Goal: Task Accomplishment & Management: Use online tool/utility

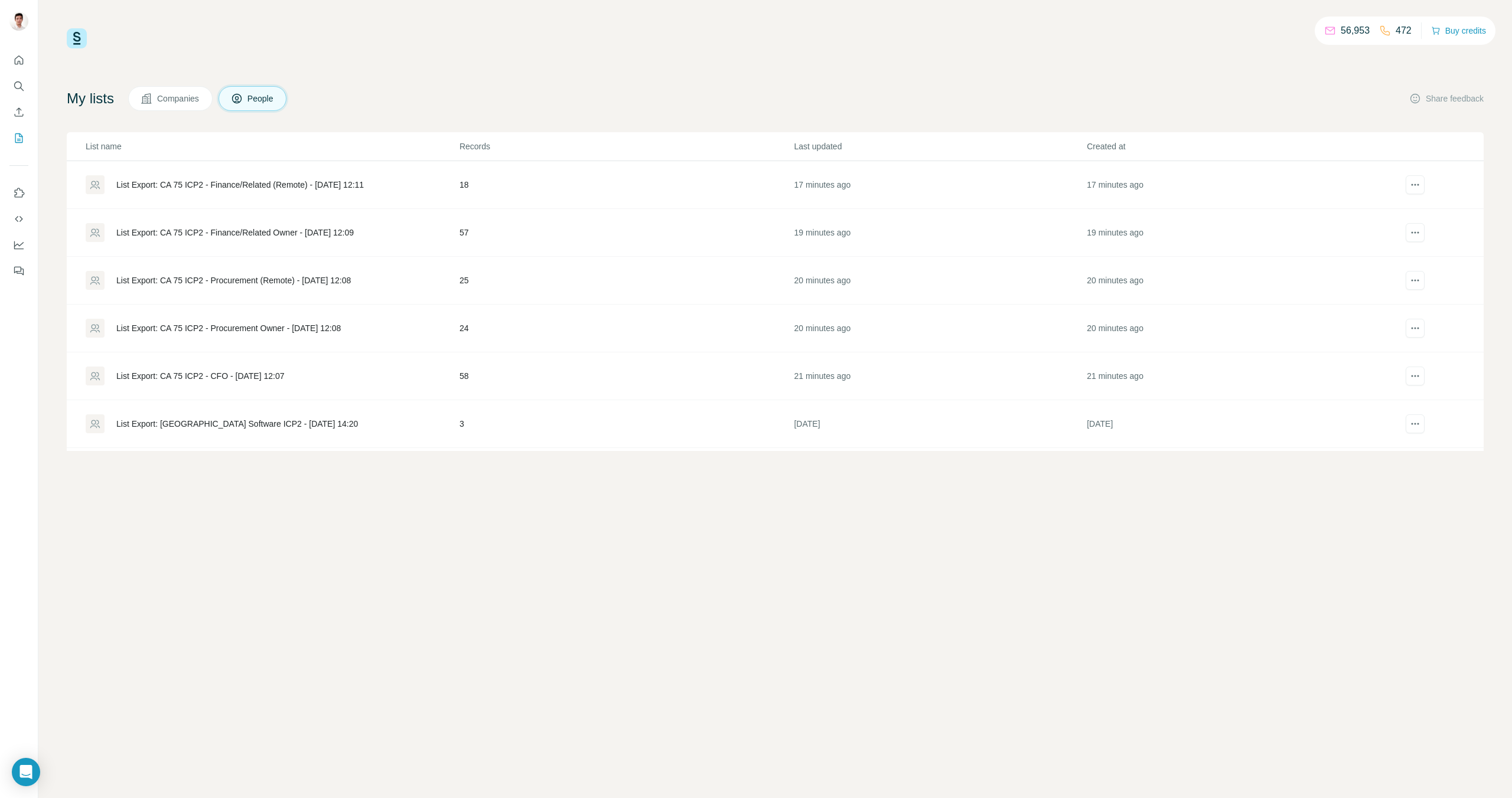
scroll to position [3, 0]
click at [237, 373] on div "List Export: CA 75 ICP2 - CFO - [DATE] 12:07" at bounding box center [201, 373] width 168 height 12
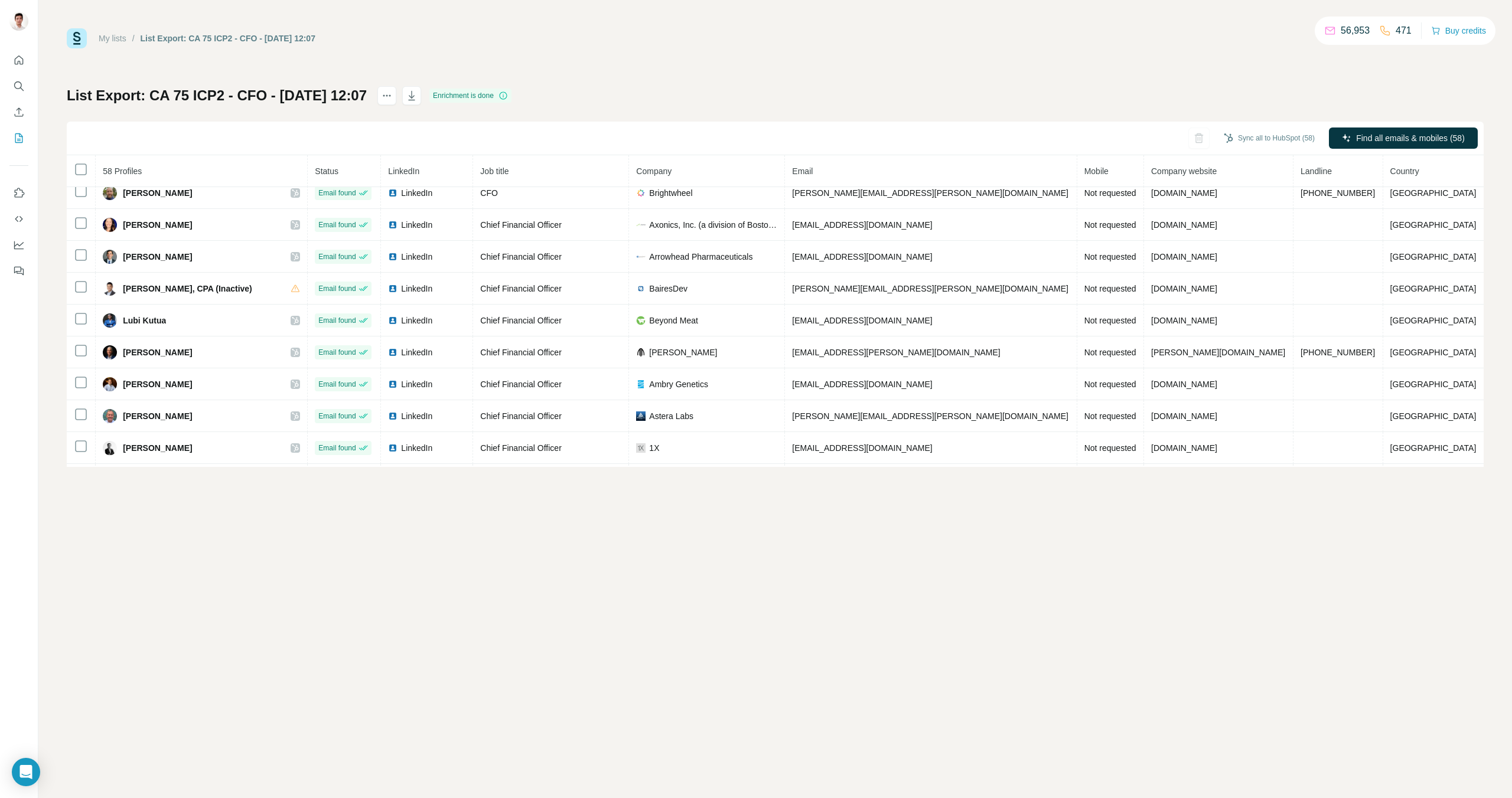
scroll to position [677, 0]
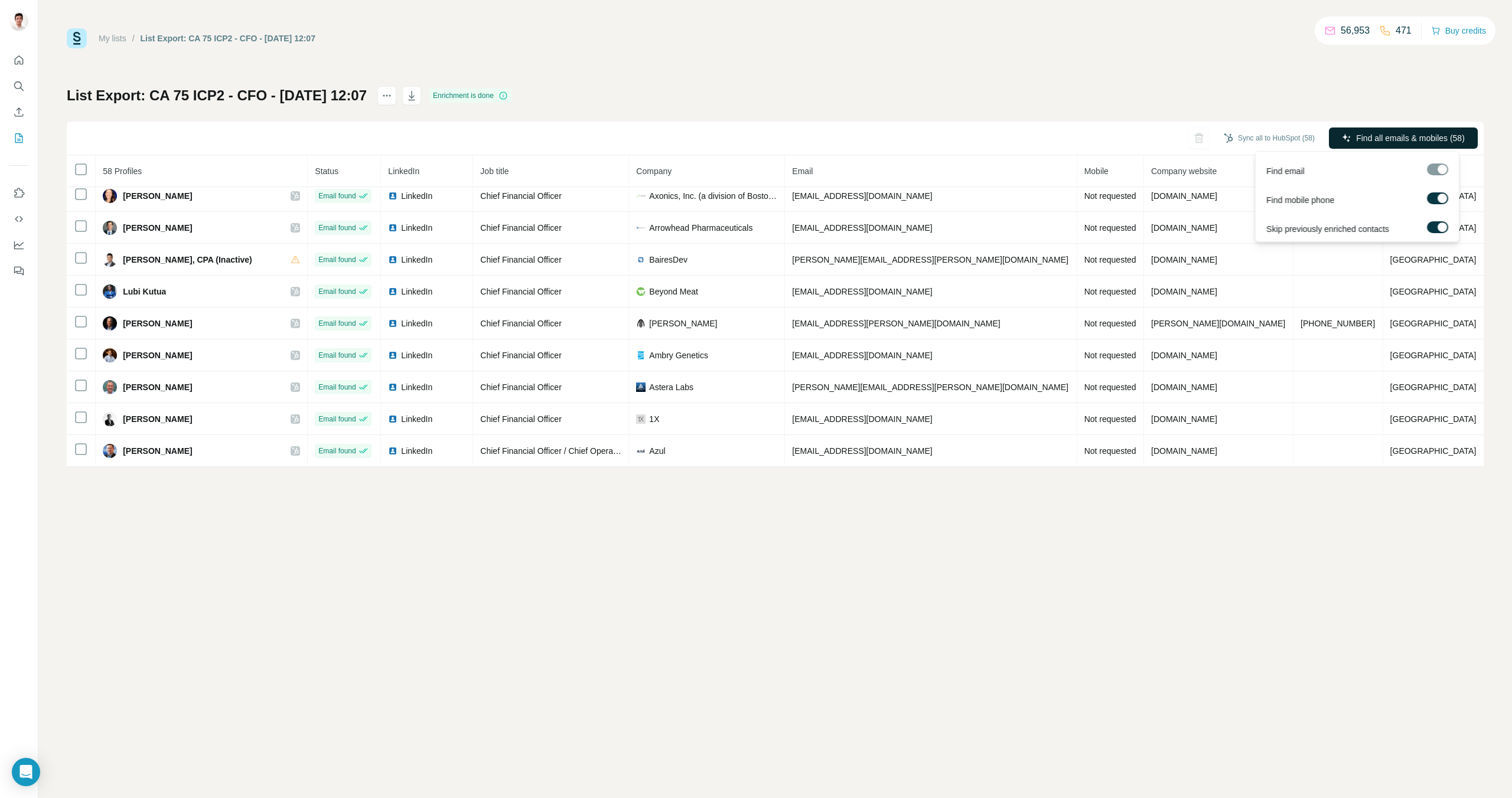
click at [1378, 138] on span "Find all emails & mobiles (58)" at bounding box center [1410, 138] width 109 height 12
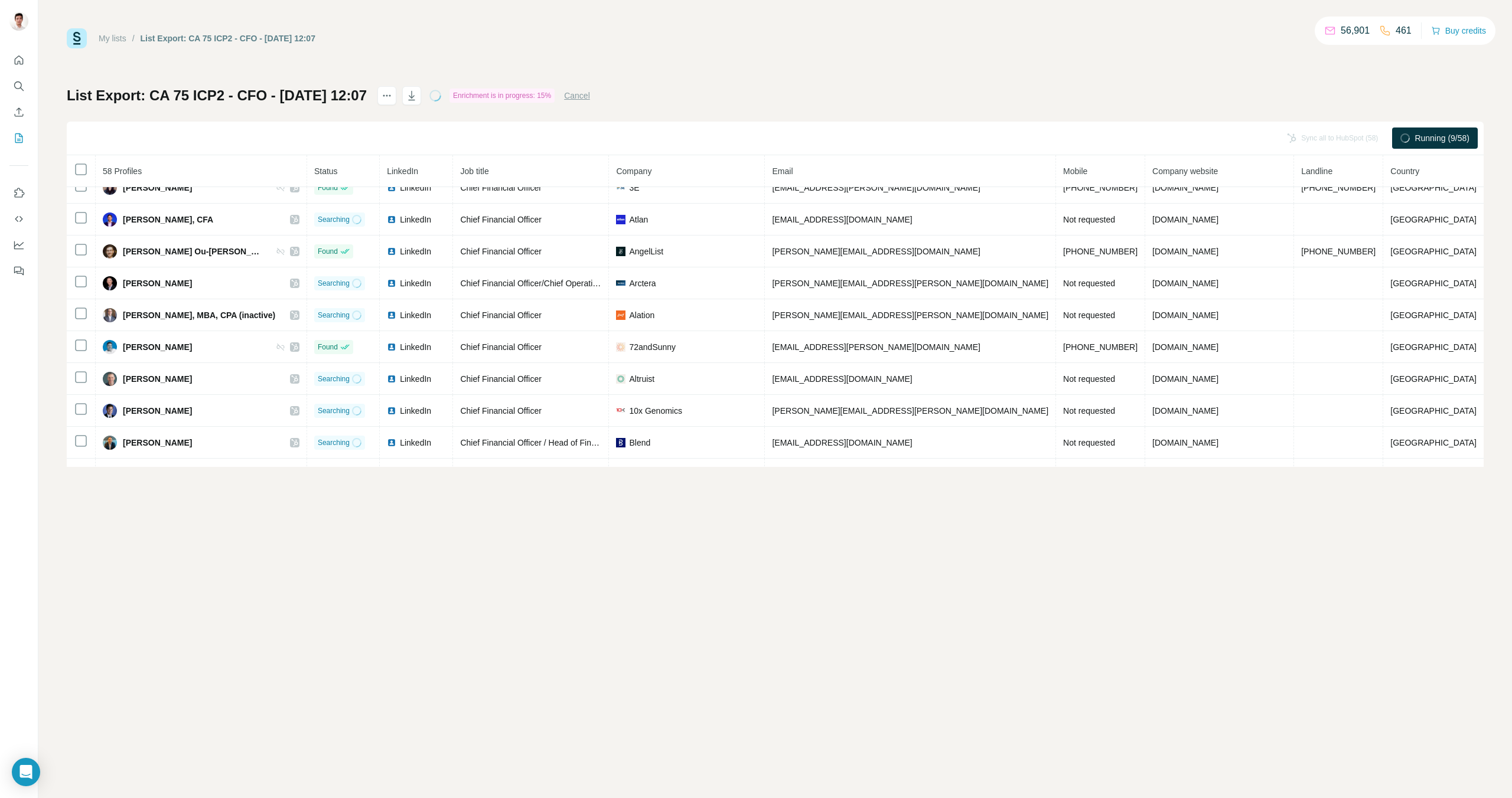
scroll to position [0, 0]
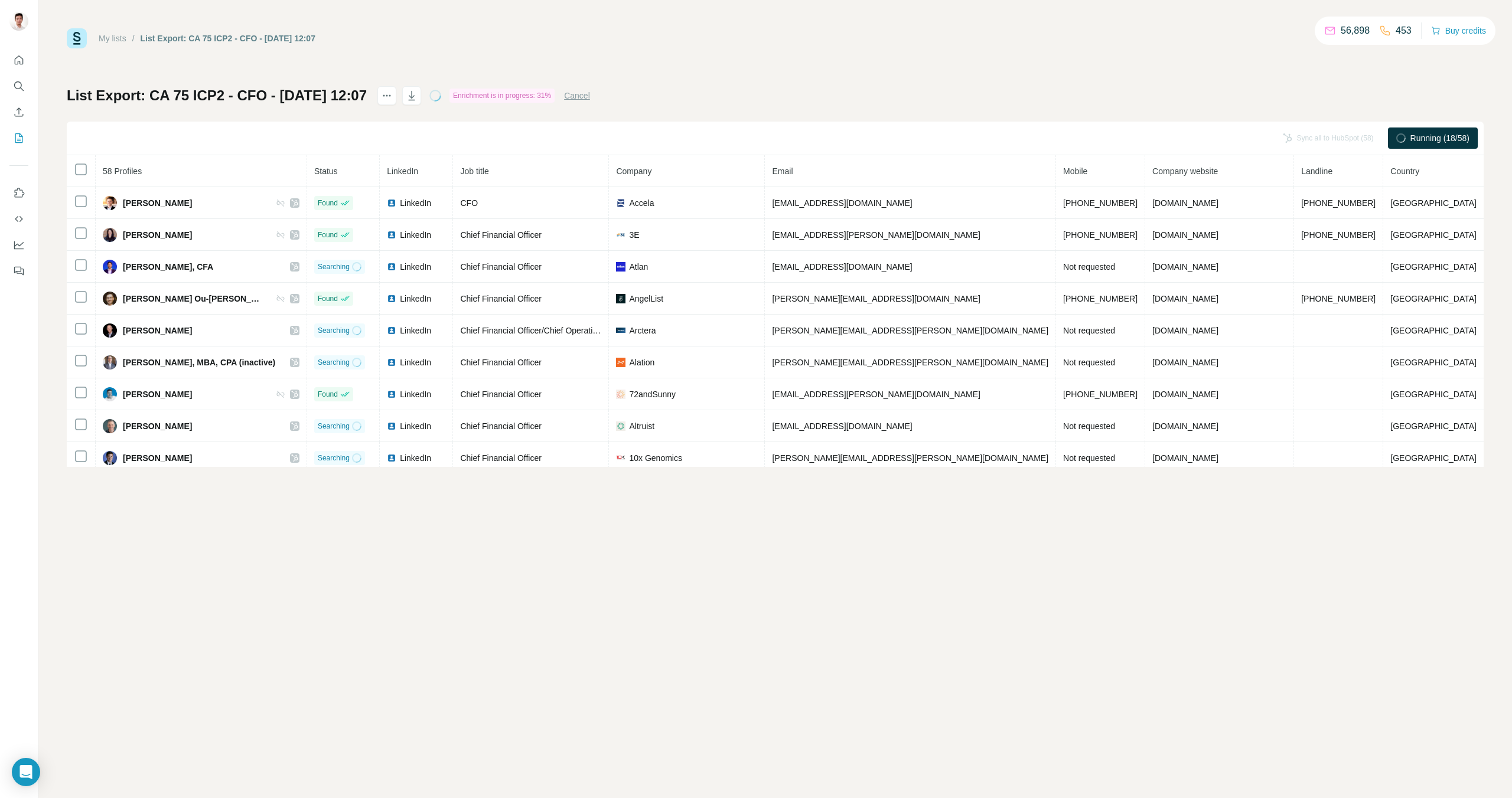
click at [1146, 64] on div "My lists / List Export: CA 75 ICP2 - CFO - 02/09/2025 12:07 56,898 453 Buy cred…" at bounding box center [775, 248] width 1417 height 439
click at [1288, 140] on button "Sync all to HubSpot (58)" at bounding box center [1270, 138] width 107 height 18
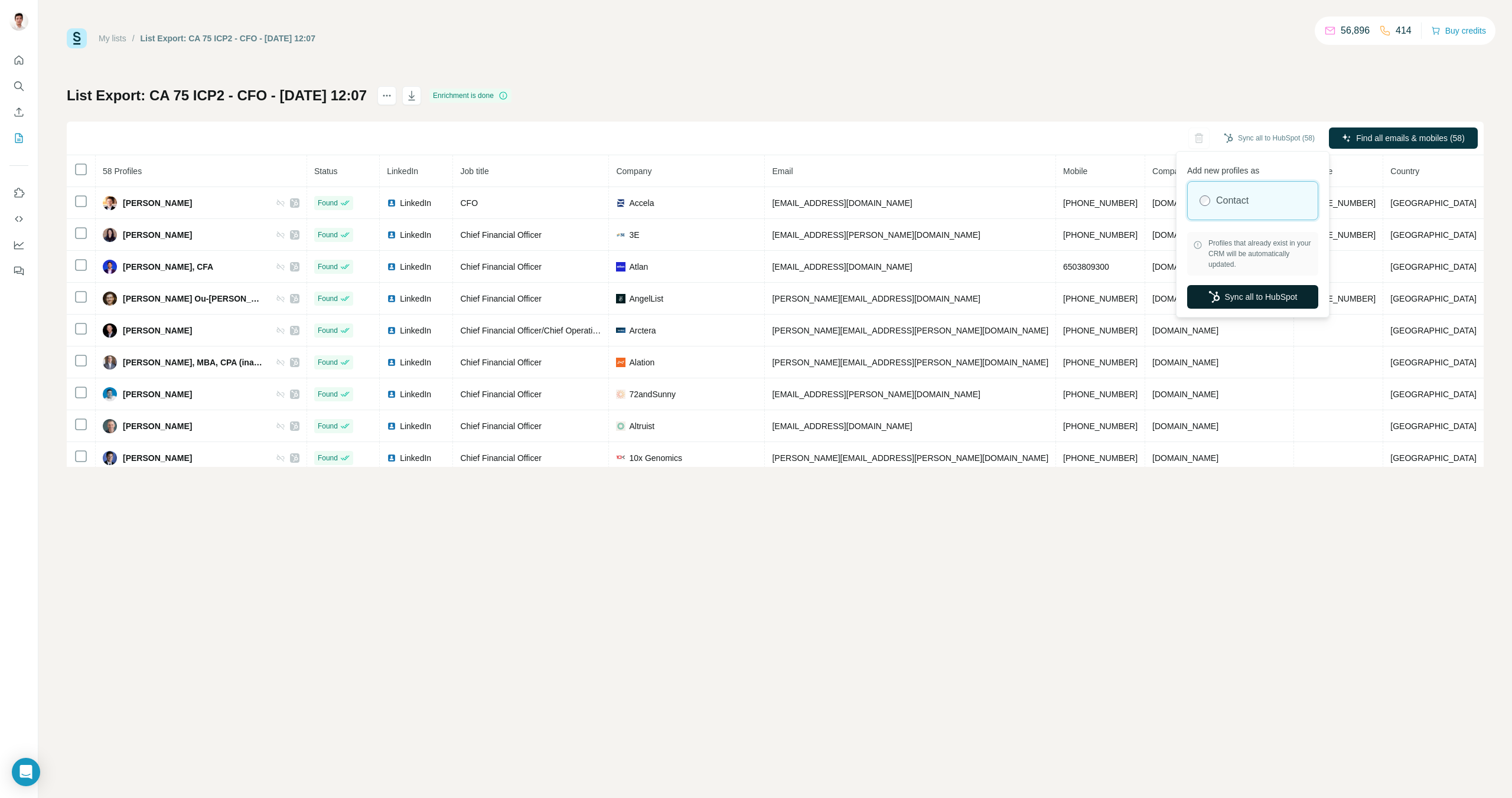
click at [1236, 295] on button "Sync all to HubSpot" at bounding box center [1252, 297] width 131 height 24
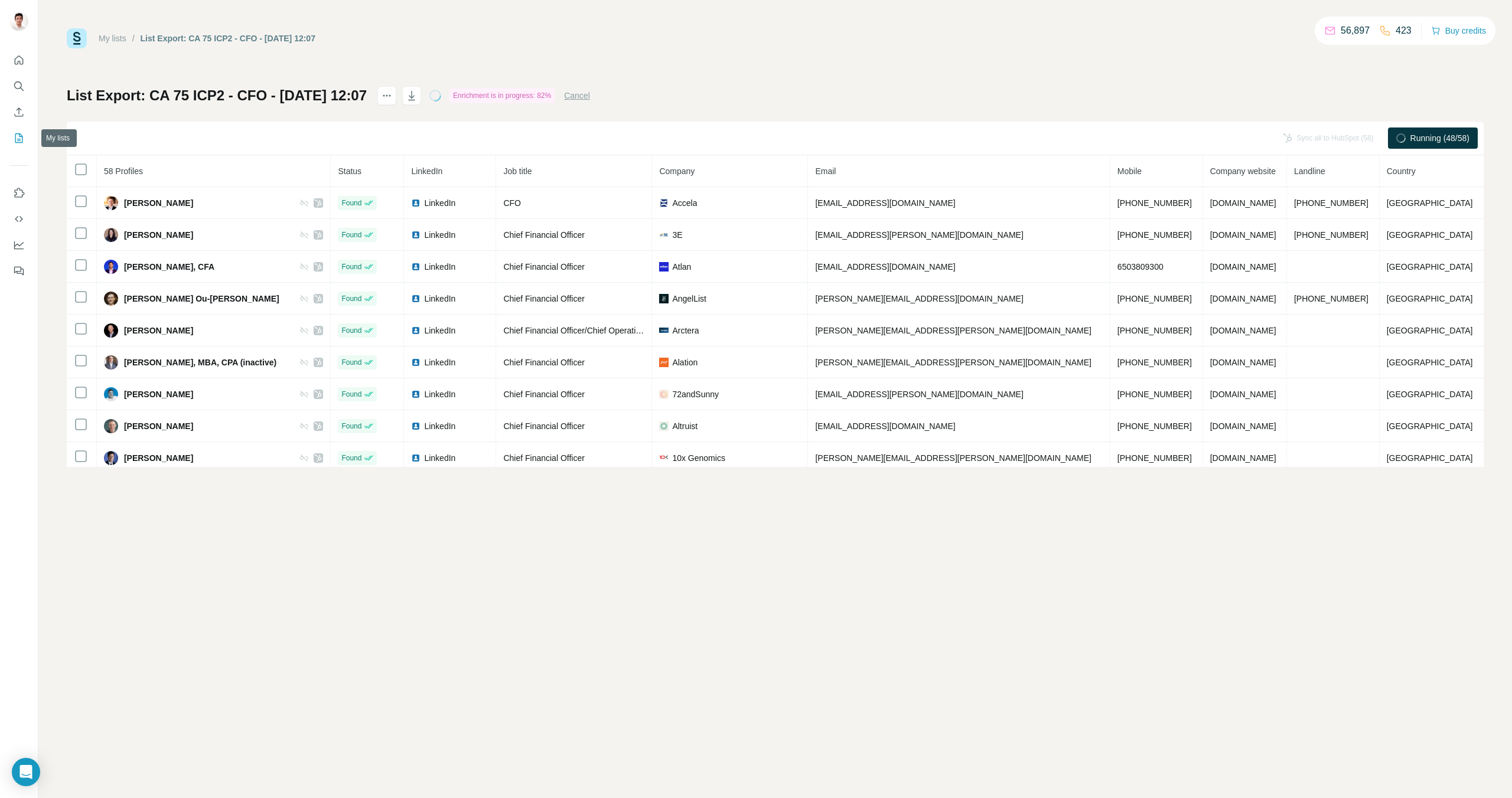
click at [22, 134] on icon "My lists" at bounding box center [19, 138] width 12 height 12
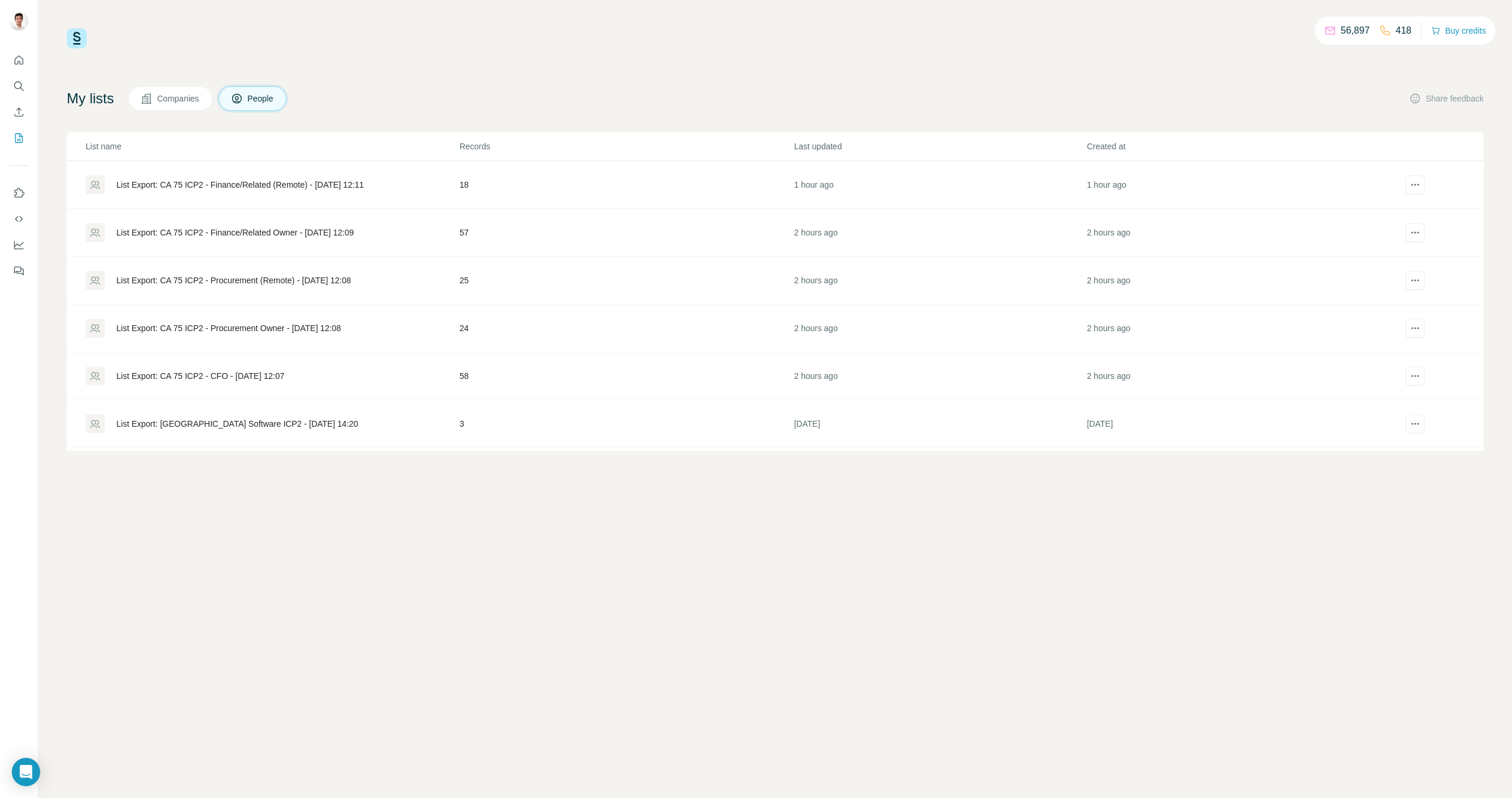
click at [310, 332] on div "List Export: CA 75 ICP2 - Procurement Owner - [DATE] 12:08" at bounding box center [229, 328] width 224 height 12
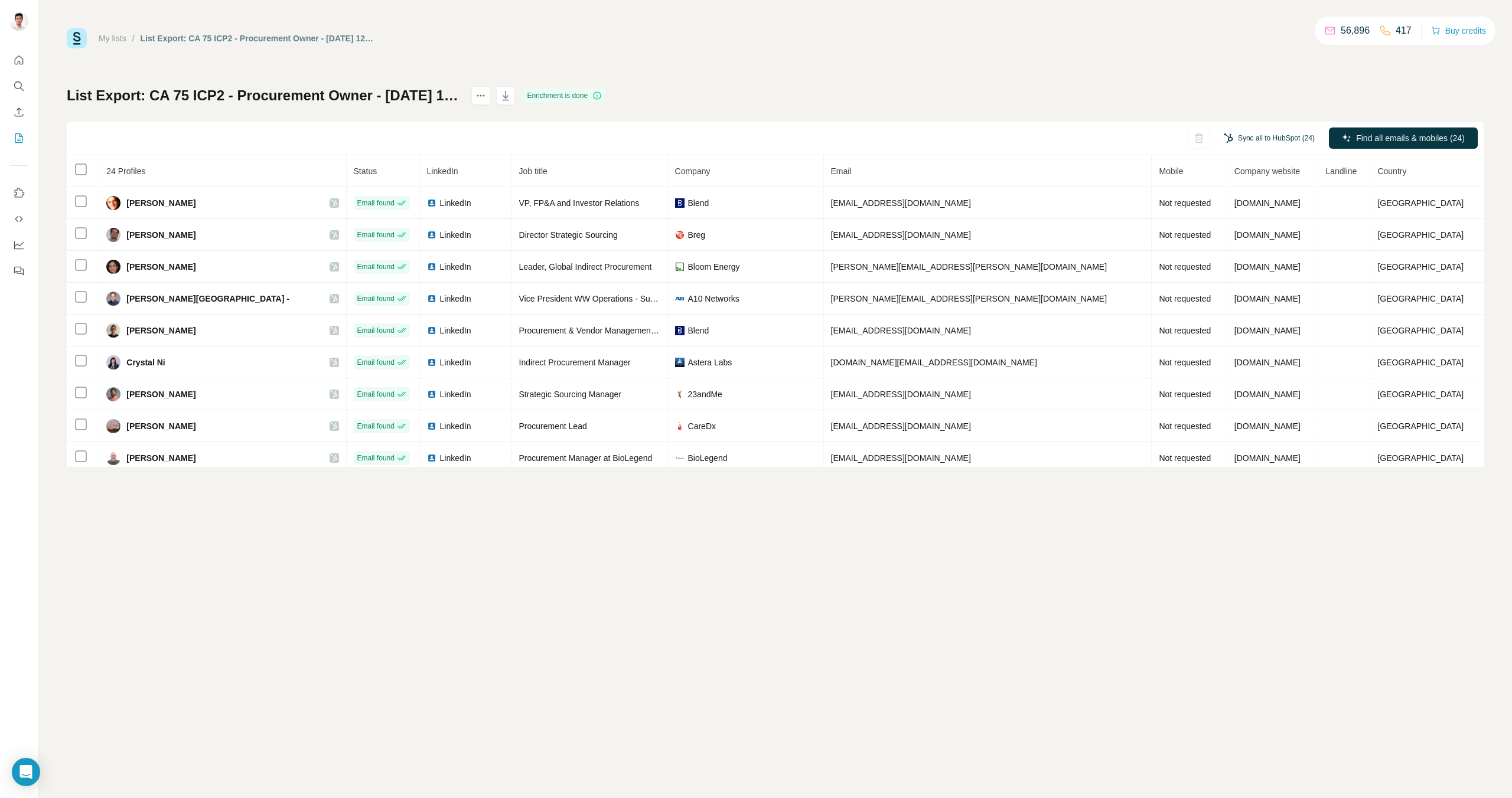
click at [1269, 143] on button "Sync all to HubSpot (24)" at bounding box center [1270, 138] width 107 height 18
click at [1226, 292] on button "Sync all to HubSpot" at bounding box center [1252, 297] width 131 height 24
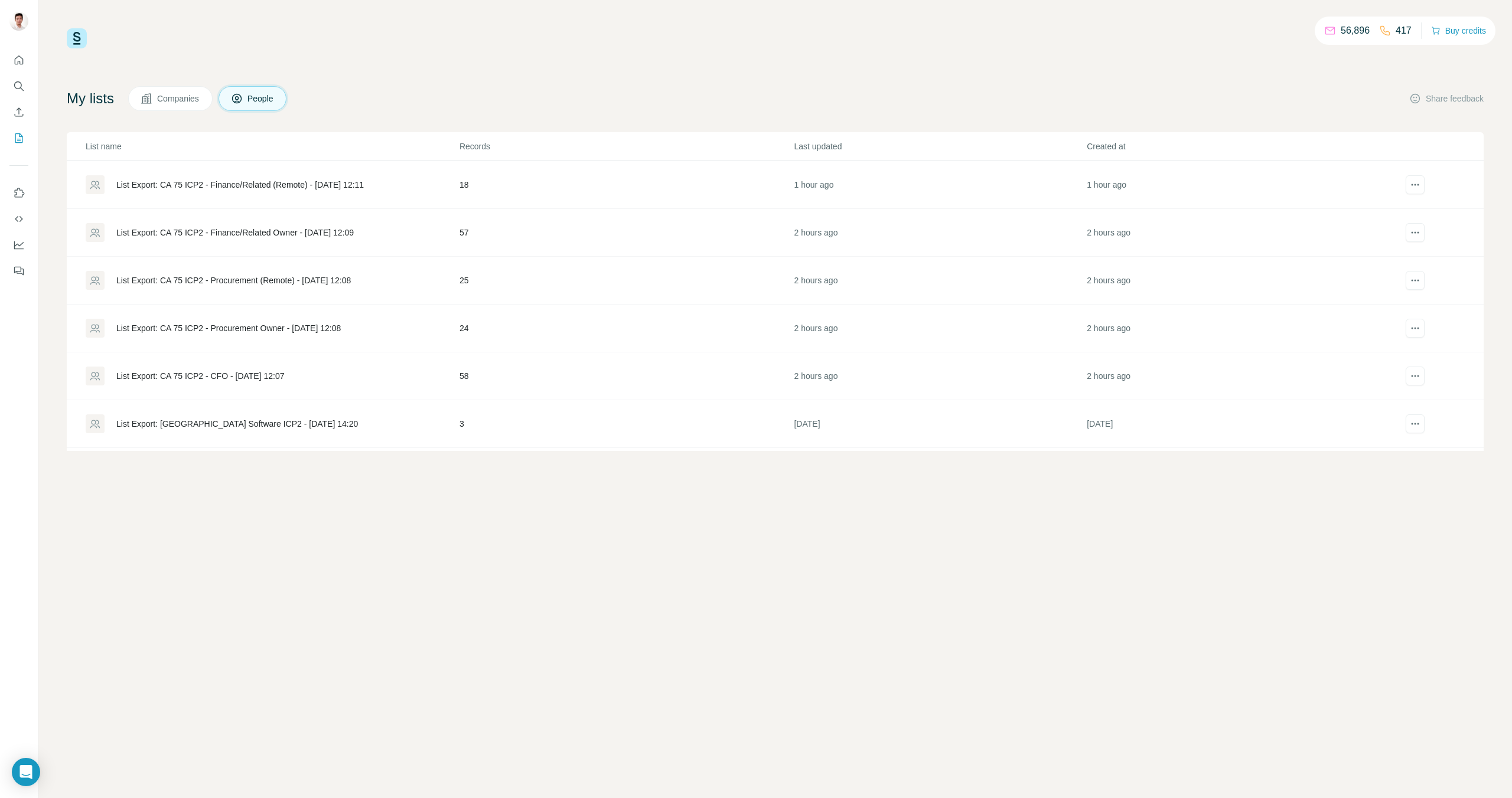
click at [343, 284] on div "List Export: CA 75 ICP2 - Procurement (Remote) - [DATE] 12:08" at bounding box center [234, 280] width 235 height 12
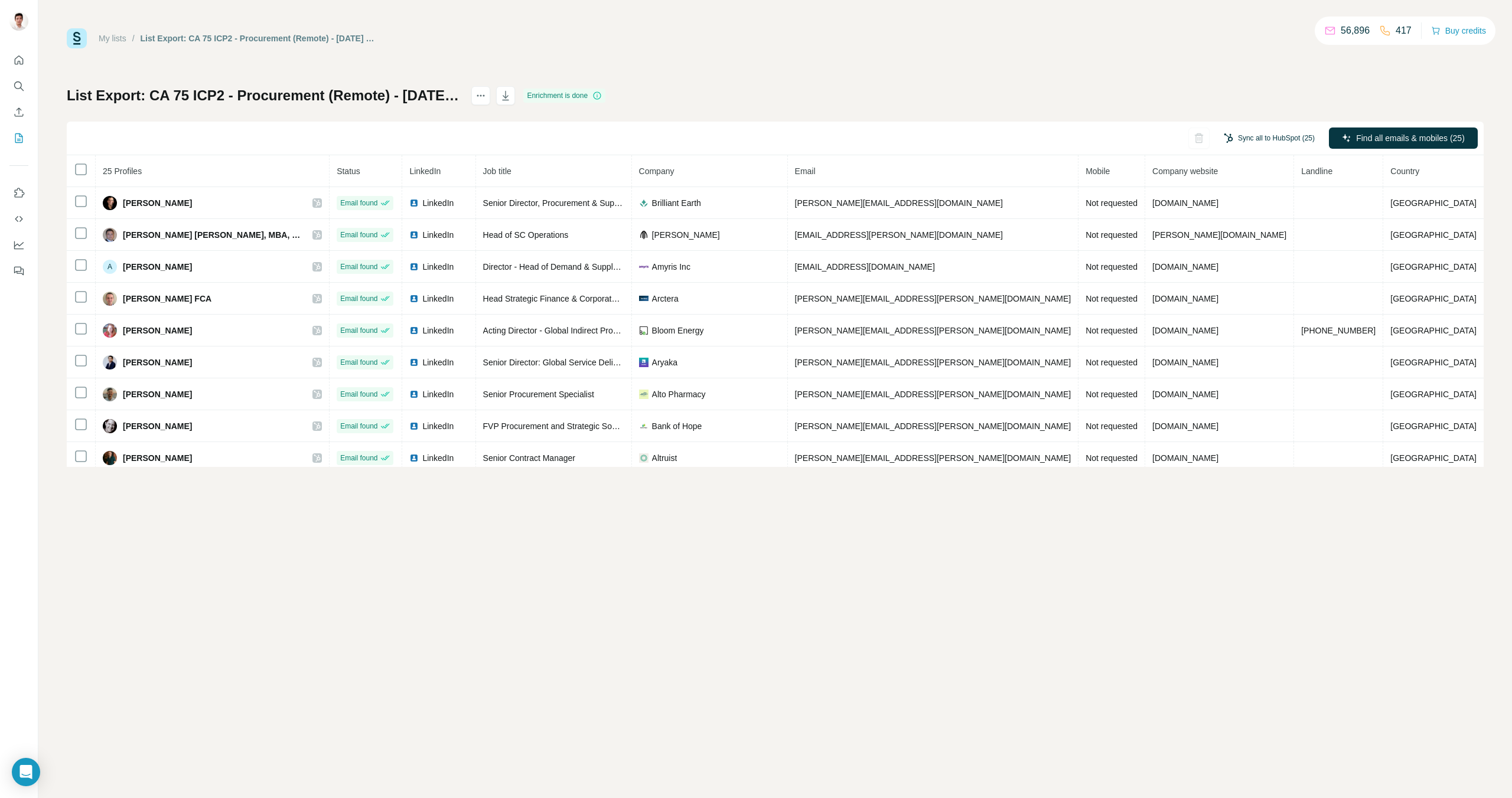
click at [1265, 132] on button "Sync all to HubSpot (25)" at bounding box center [1270, 138] width 107 height 18
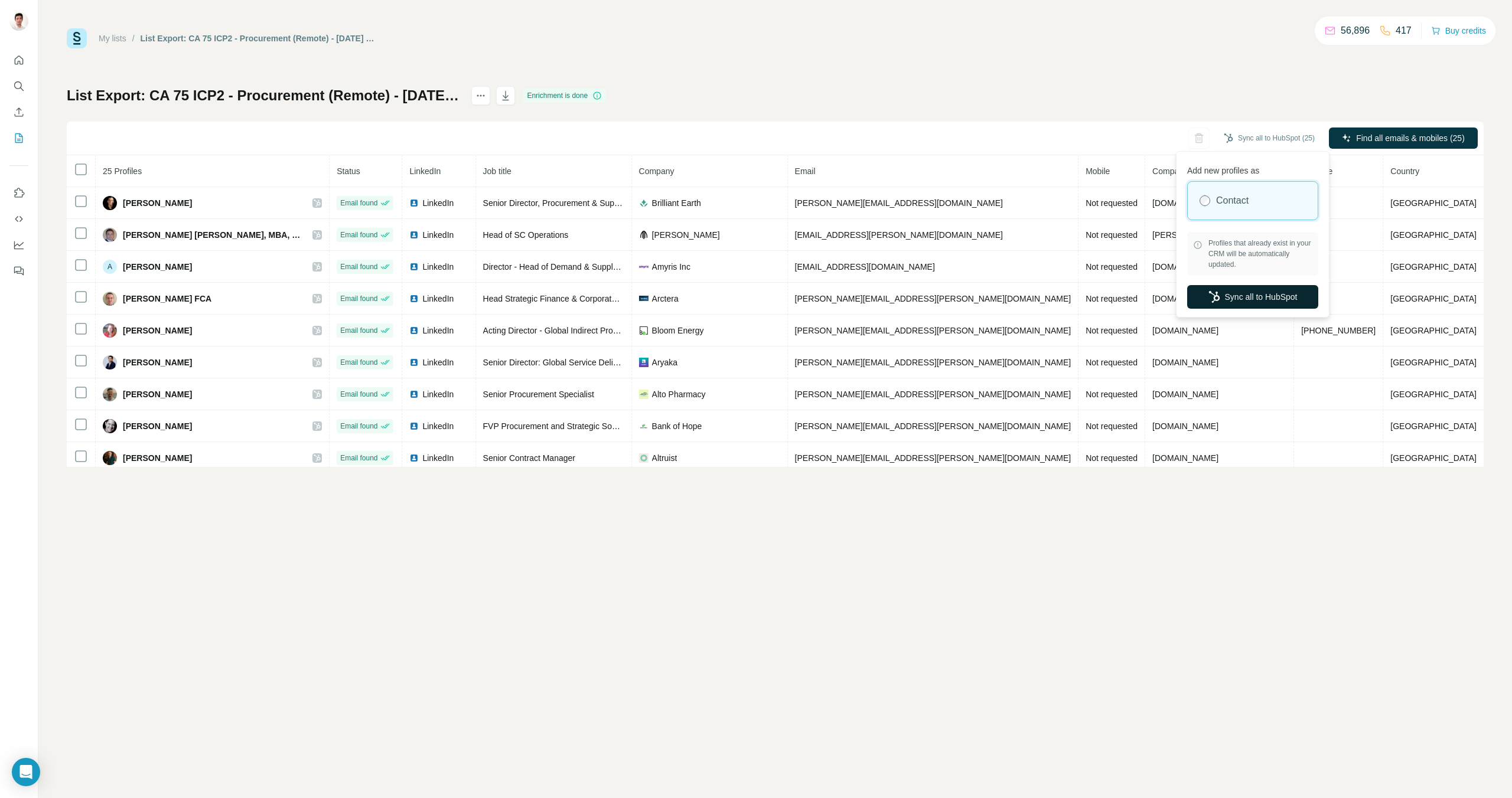
click at [1238, 305] on button "Sync all to HubSpot" at bounding box center [1252, 297] width 131 height 24
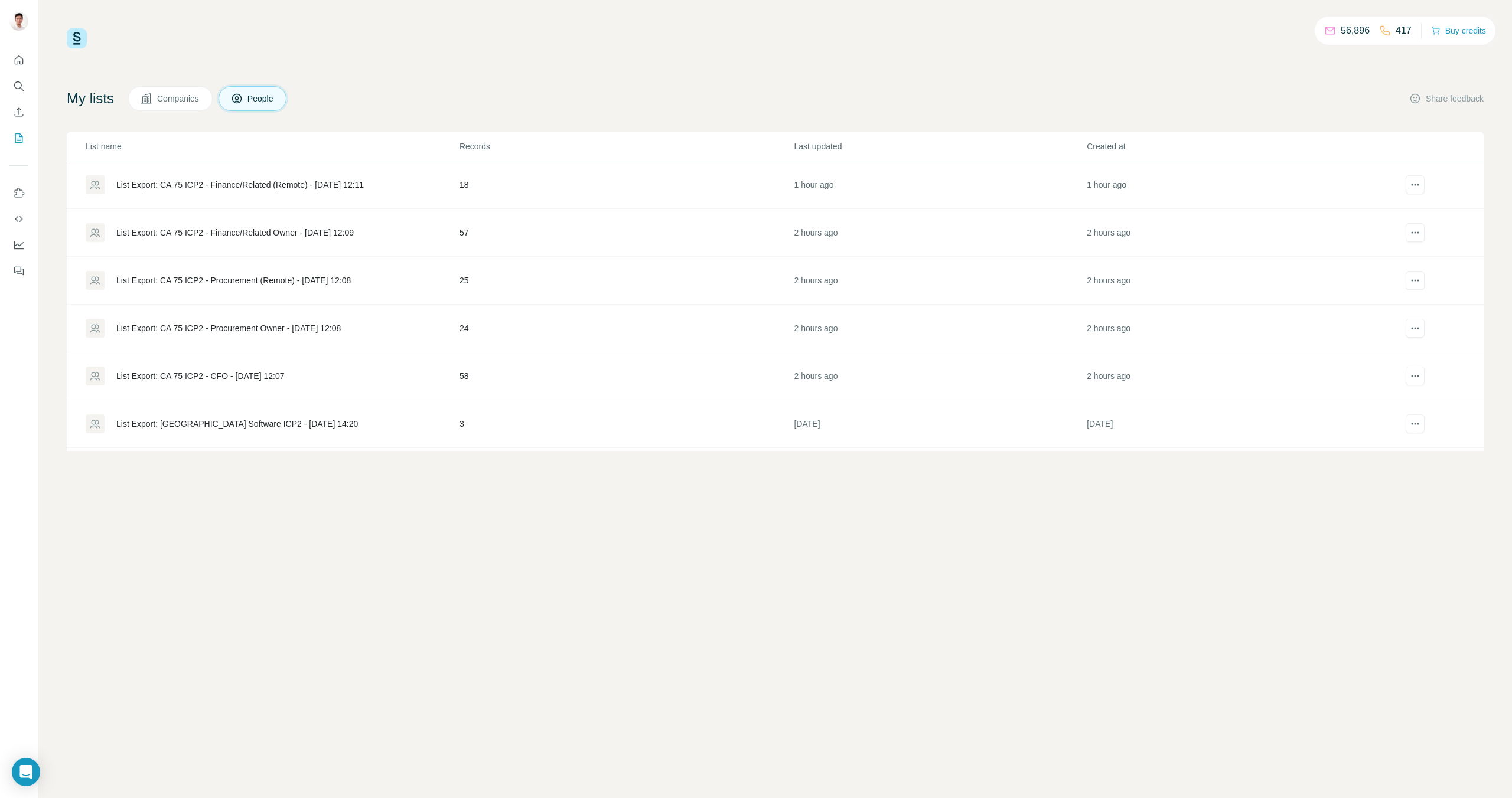
click at [381, 226] on div "List Export: CA 75 ICP2 - Finance/Related Owner - [DATE] 12:09" at bounding box center [272, 233] width 373 height 19
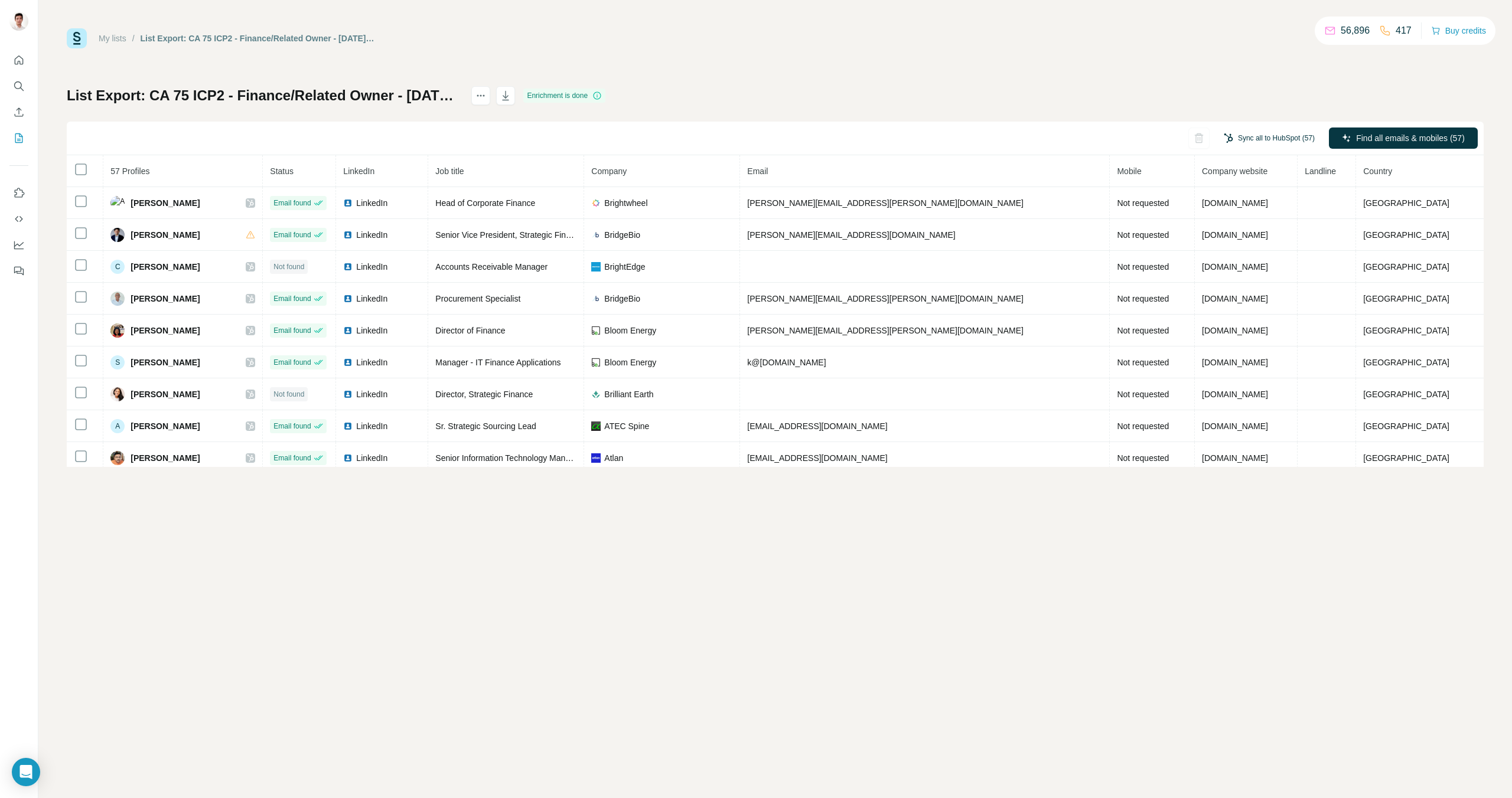
click at [1236, 139] on button "Sync all to HubSpot (57)" at bounding box center [1270, 138] width 107 height 18
click at [1249, 301] on button "Sync all to HubSpot" at bounding box center [1252, 297] width 131 height 24
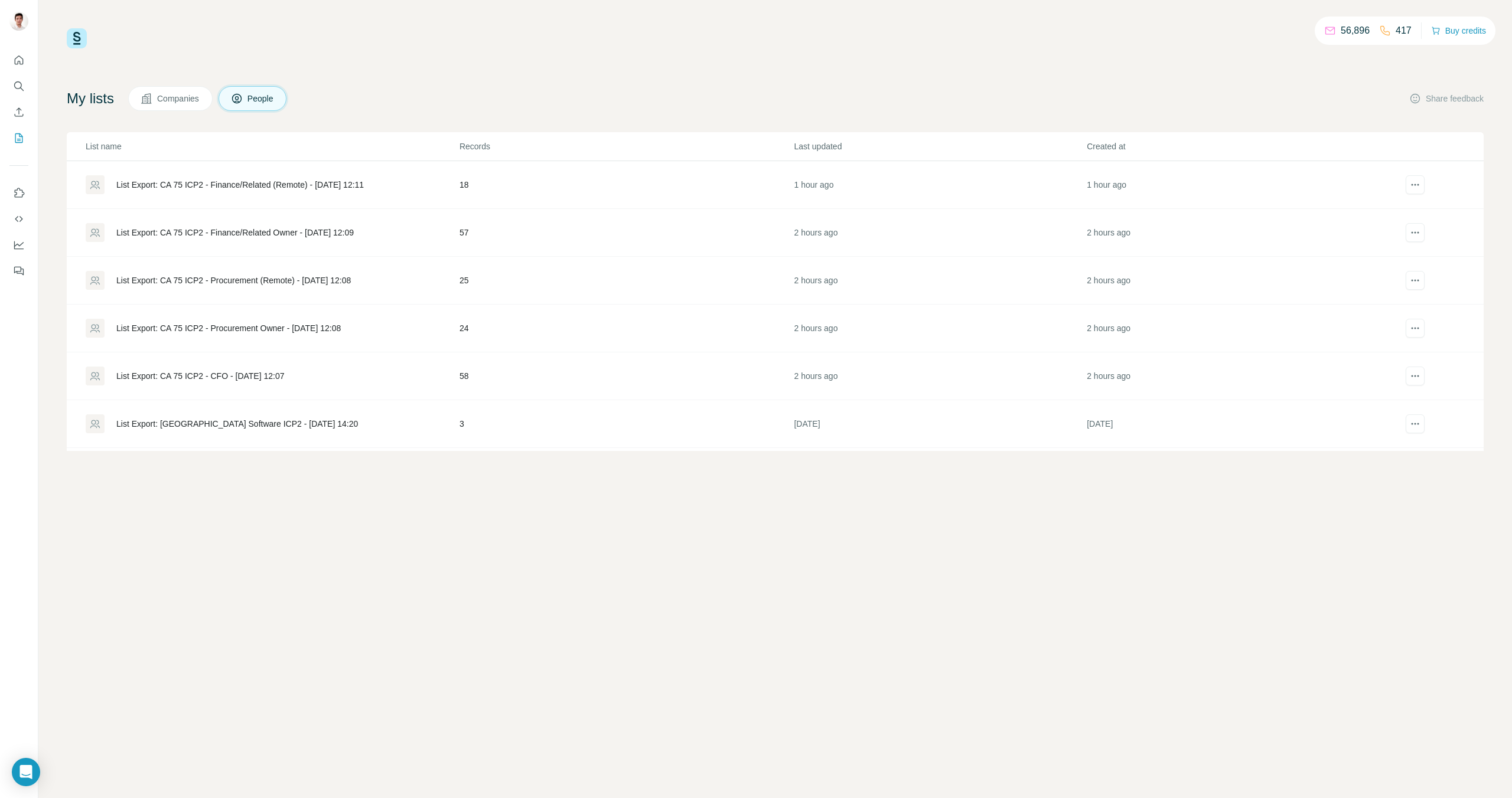
click at [353, 177] on div "List Export: CA 75 ICP2 - Finance/Related (Remote) - [DATE] 12:11" at bounding box center [272, 185] width 373 height 19
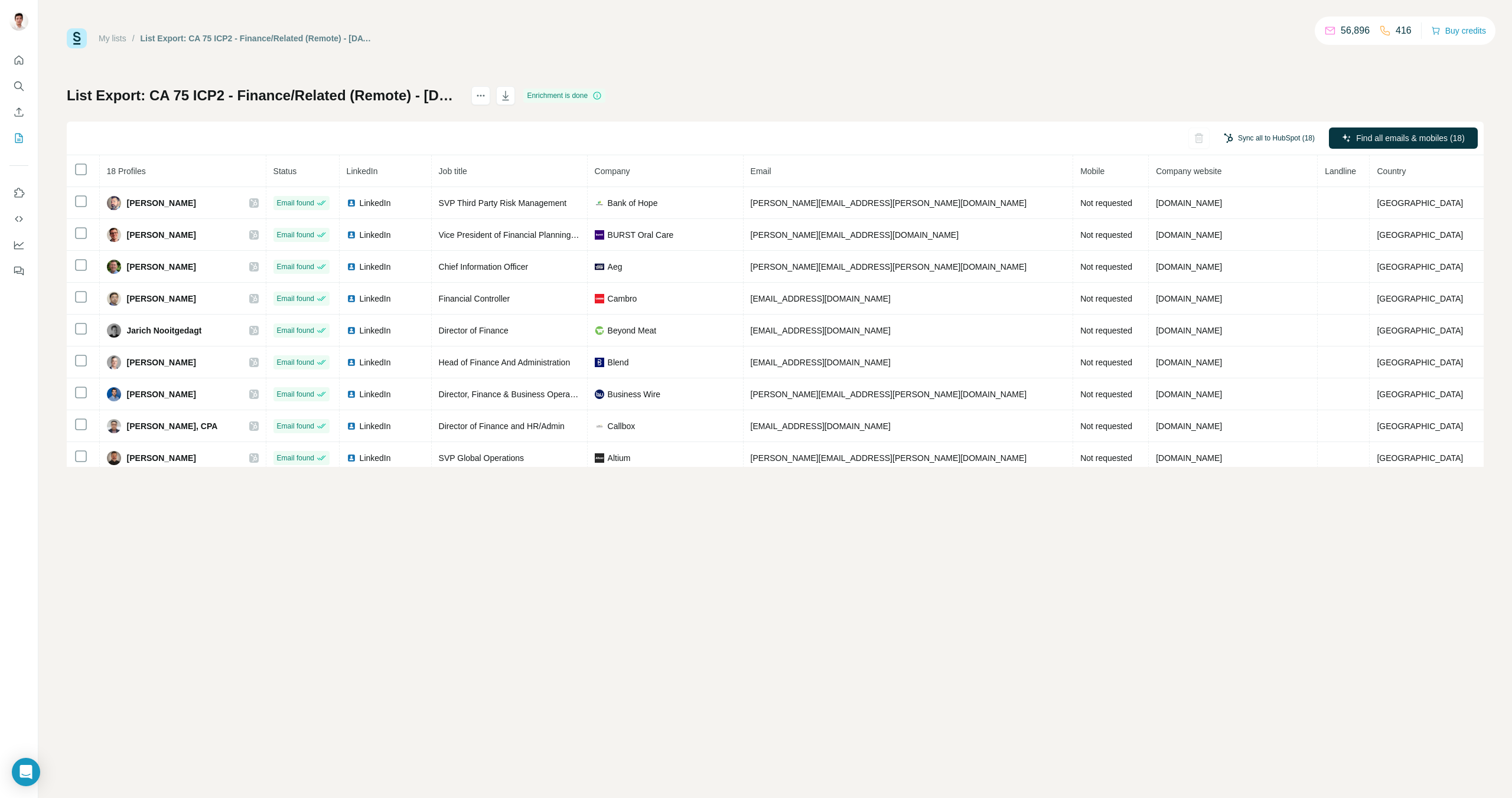
click at [1275, 137] on button "Sync all to HubSpot (18)" at bounding box center [1270, 138] width 107 height 18
click at [1228, 236] on button "Sync all to HubSpot" at bounding box center [1252, 227] width 131 height 24
